Goal: Information Seeking & Learning: Learn about a topic

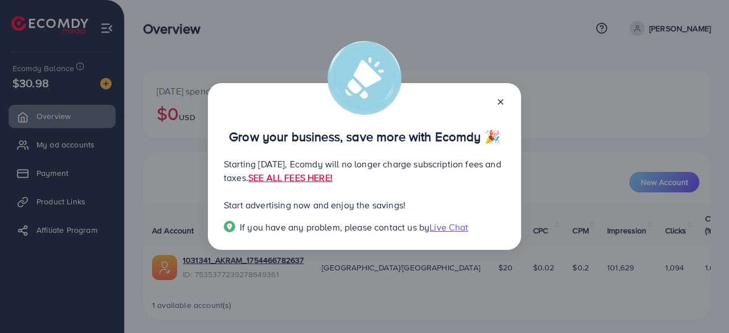
click at [506, 98] on div "Grow your business, save more with Ecomdy 🎉 Starting [DATE], Ecomdy will no lon…" at bounding box center [364, 166] width 313 height 167
click at [501, 100] on icon at bounding box center [500, 101] width 9 height 9
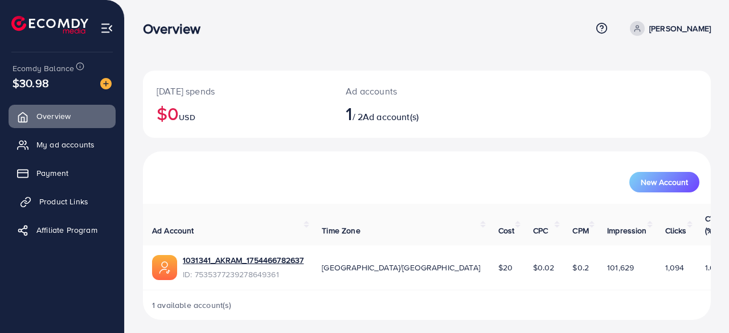
click at [43, 209] on link "Product Links" at bounding box center [62, 201] width 107 height 23
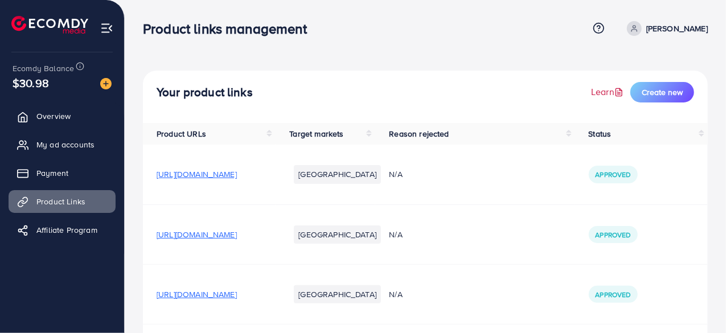
click at [599, 97] on link "Learn" at bounding box center [608, 91] width 35 height 13
